Goal: Navigation & Orientation: Find specific page/section

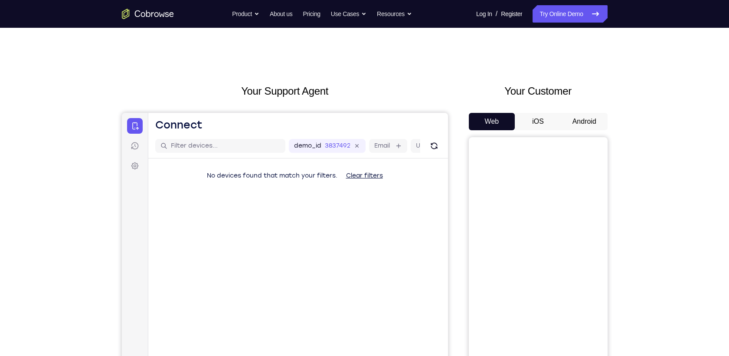
click at [574, 90] on div "Your Customer Web iOS Android" at bounding box center [538, 243] width 139 height 321
click at [574, 91] on div "Your Customer Web iOS Android" at bounding box center [538, 243] width 139 height 321
click at [574, 113] on button "Android" at bounding box center [585, 121] width 46 height 17
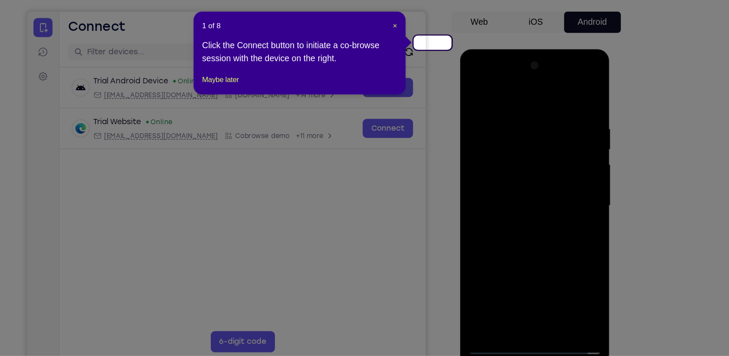
click at [423, 81] on header "1 of 8 ×" at bounding box center [345, 85] width 160 height 9
click at [423, 82] on span "×" at bounding box center [422, 85] width 3 height 7
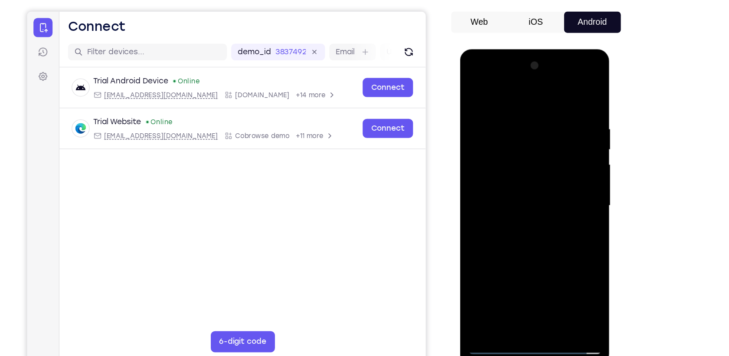
click at [519, 291] on div at bounding box center [520, 177] width 109 height 243
click at [561, 260] on div at bounding box center [520, 177] width 109 height 243
click at [487, 91] on div at bounding box center [520, 177] width 109 height 243
click at [552, 168] on div at bounding box center [520, 177] width 109 height 243
click at [512, 195] on div at bounding box center [520, 177] width 109 height 243
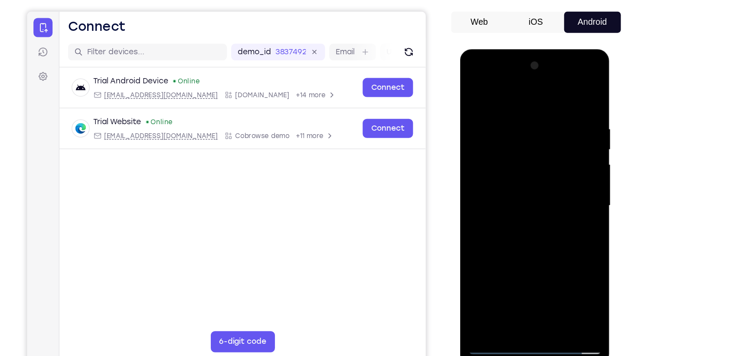
click at [525, 170] on div at bounding box center [520, 177] width 109 height 243
click at [495, 154] on div at bounding box center [520, 177] width 109 height 243
click at [489, 142] on div at bounding box center [520, 177] width 109 height 243
click at [501, 171] on div at bounding box center [520, 177] width 109 height 243
click at [520, 175] on div at bounding box center [520, 177] width 109 height 243
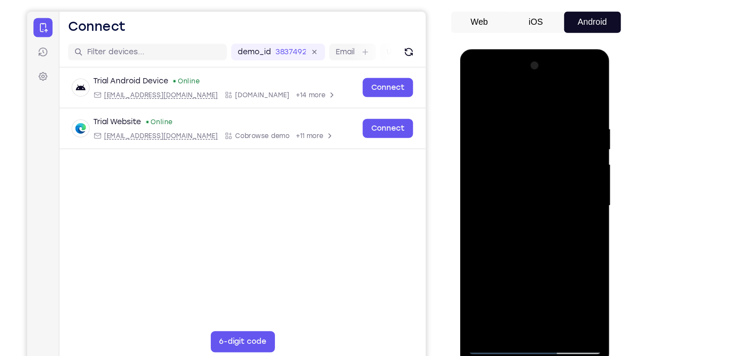
click at [525, 200] on div at bounding box center [520, 177] width 109 height 243
click at [526, 204] on div at bounding box center [520, 177] width 109 height 243
click at [541, 214] on div at bounding box center [520, 177] width 109 height 243
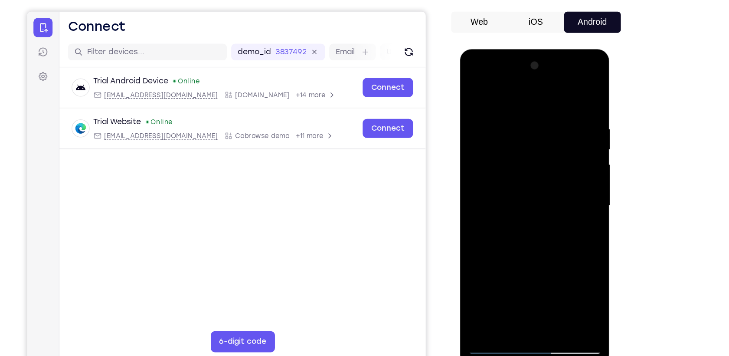
click at [569, 275] on div at bounding box center [520, 177] width 109 height 243
click at [540, 280] on div at bounding box center [520, 177] width 109 height 243
click at [524, 227] on div at bounding box center [520, 177] width 109 height 243
click at [517, 163] on div at bounding box center [520, 177] width 109 height 243
click at [514, 275] on div at bounding box center [520, 177] width 109 height 243
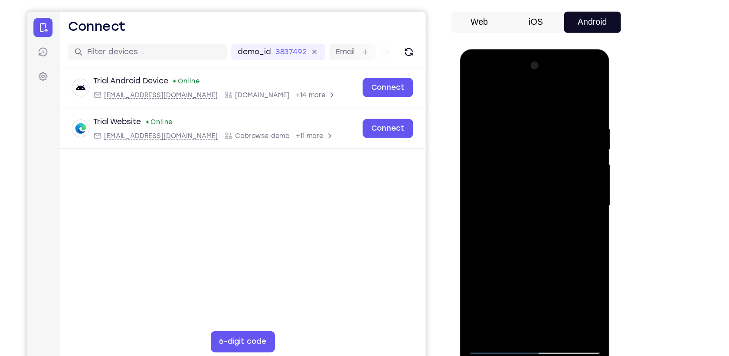
click at [562, 260] on div at bounding box center [520, 177] width 109 height 243
click at [476, 89] on div at bounding box center [520, 177] width 109 height 243
click at [512, 187] on div at bounding box center [520, 177] width 109 height 243
click at [475, 85] on div at bounding box center [520, 177] width 109 height 243
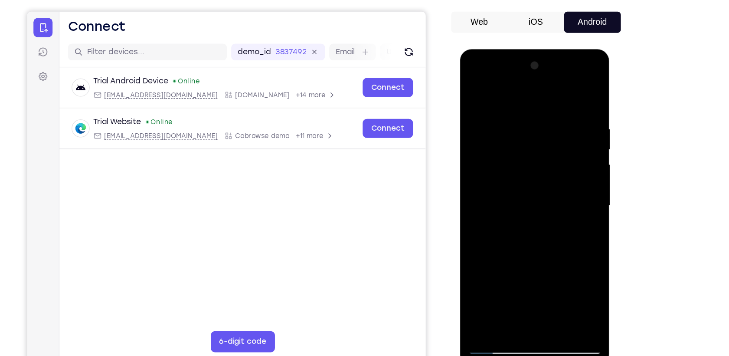
click at [473, 89] on div at bounding box center [520, 177] width 109 height 243
click at [505, 109] on div at bounding box center [520, 177] width 109 height 243
click at [562, 145] on div at bounding box center [520, 177] width 109 height 243
click at [564, 92] on div at bounding box center [520, 177] width 109 height 243
click at [542, 111] on div at bounding box center [520, 177] width 109 height 243
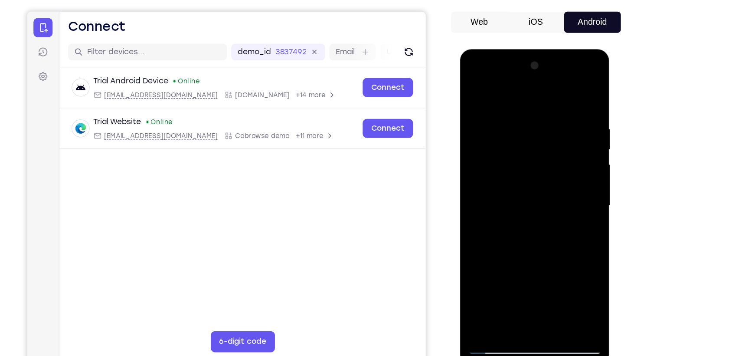
click at [564, 123] on div at bounding box center [520, 177] width 109 height 243
click at [566, 91] on div at bounding box center [520, 177] width 109 height 243
click at [545, 282] on div at bounding box center [520, 177] width 109 height 243
